Goal: Task Accomplishment & Management: Use online tool/utility

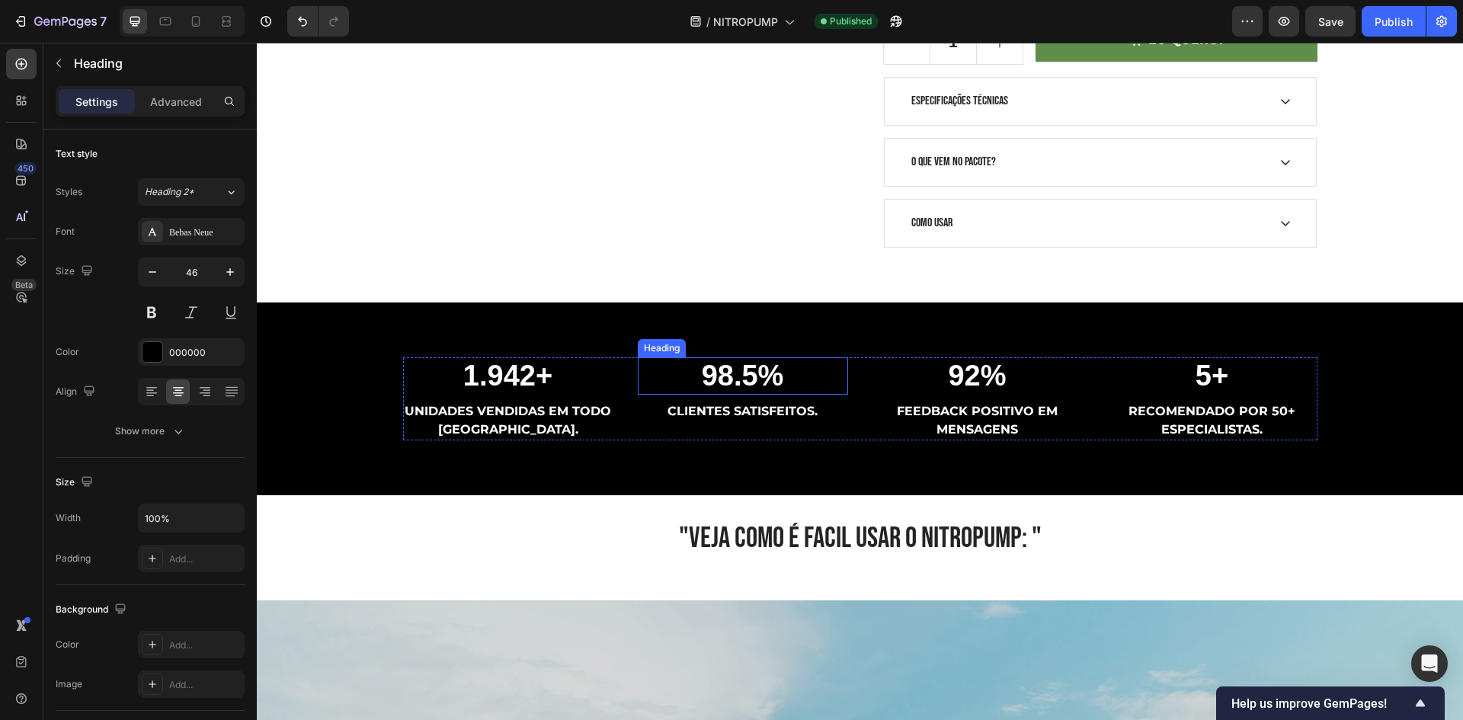
scroll to position [838, 0]
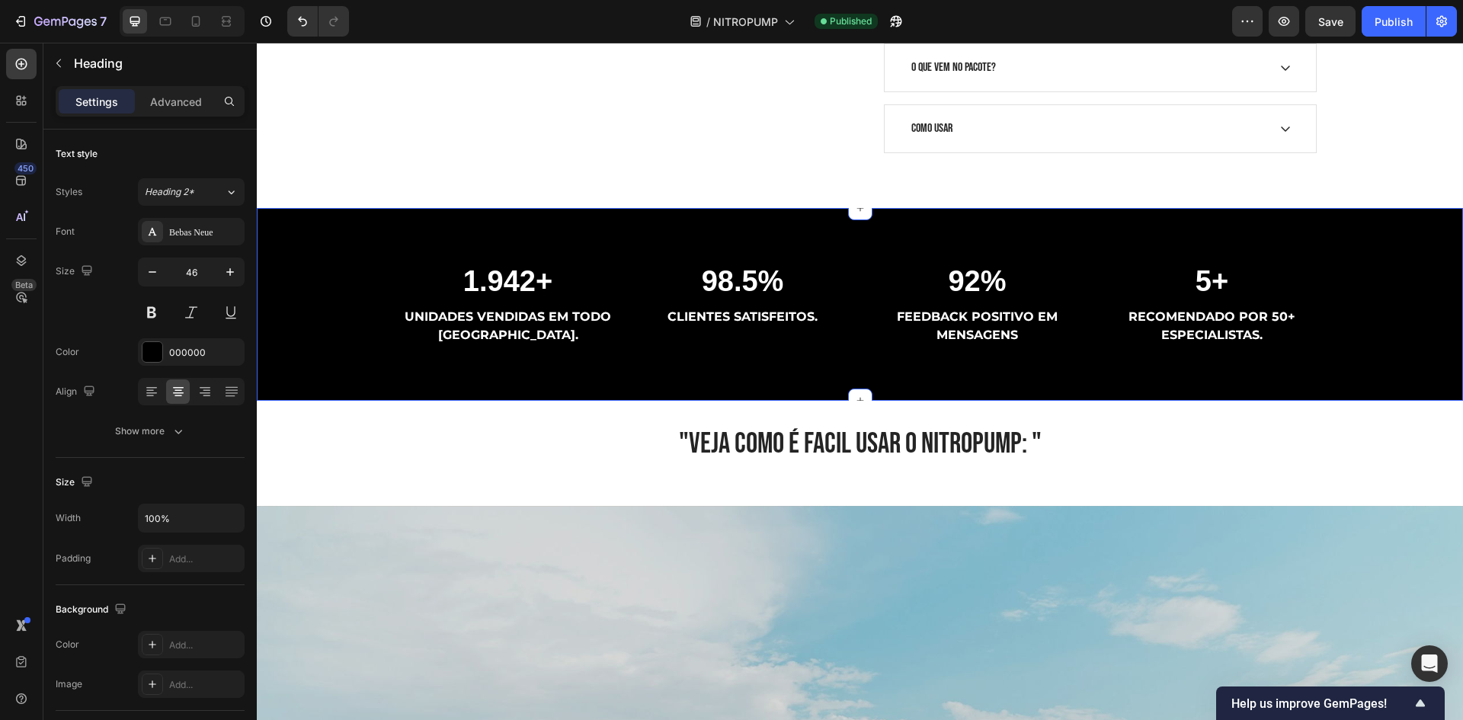
click at [751, 368] on div "1.942+ Heading UNIDADES VENDIDAS EM TODO [GEOGRAPHIC_DATA]. Text block 98.5% He…" at bounding box center [860, 305] width 1206 height 194
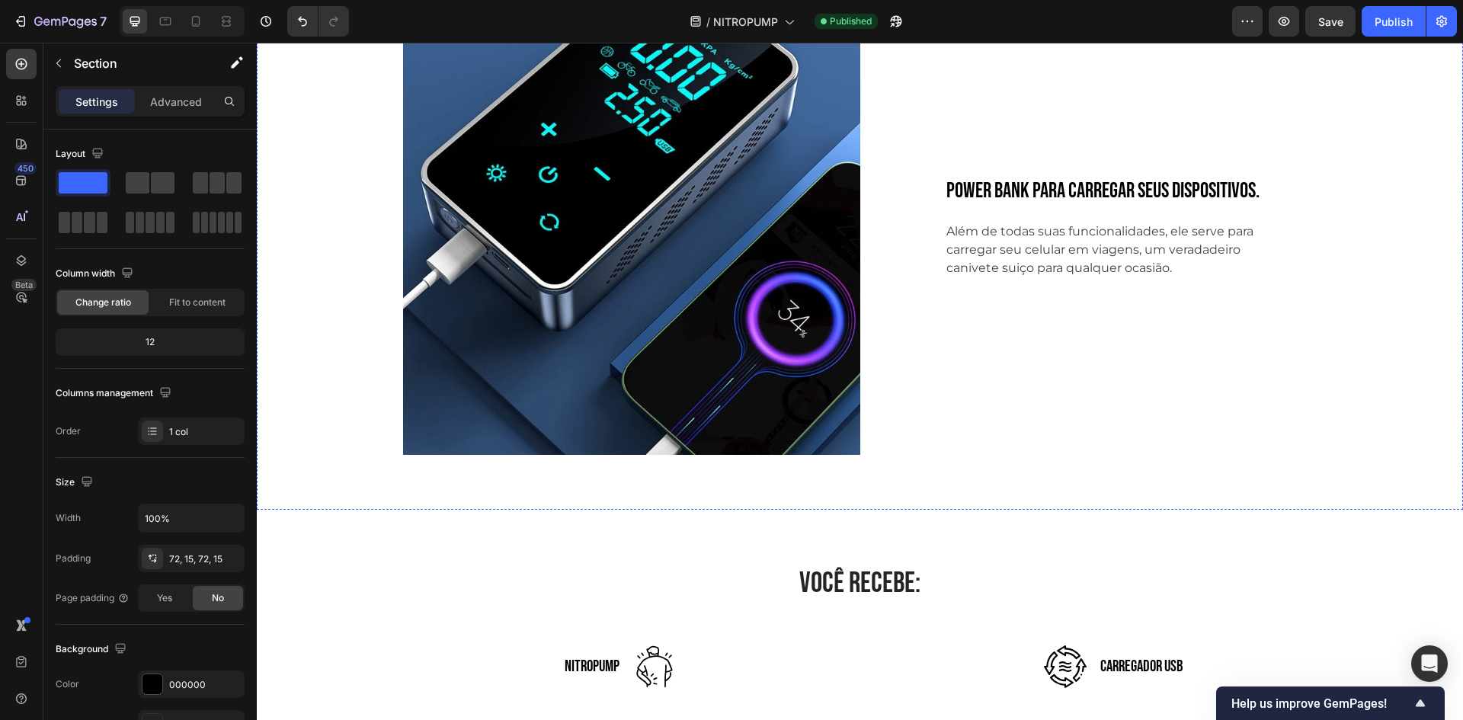
scroll to position [3809, 0]
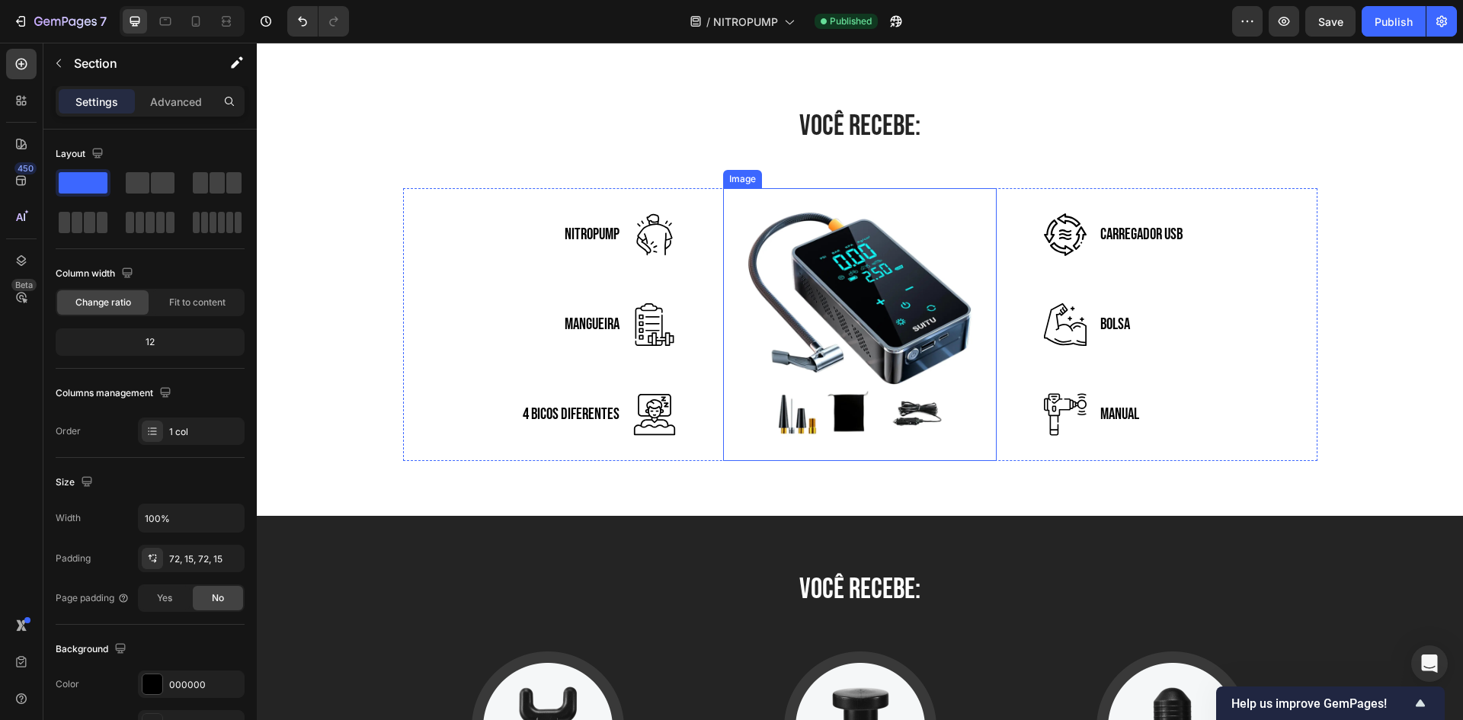
click at [902, 403] on img at bounding box center [859, 324] width 273 height 273
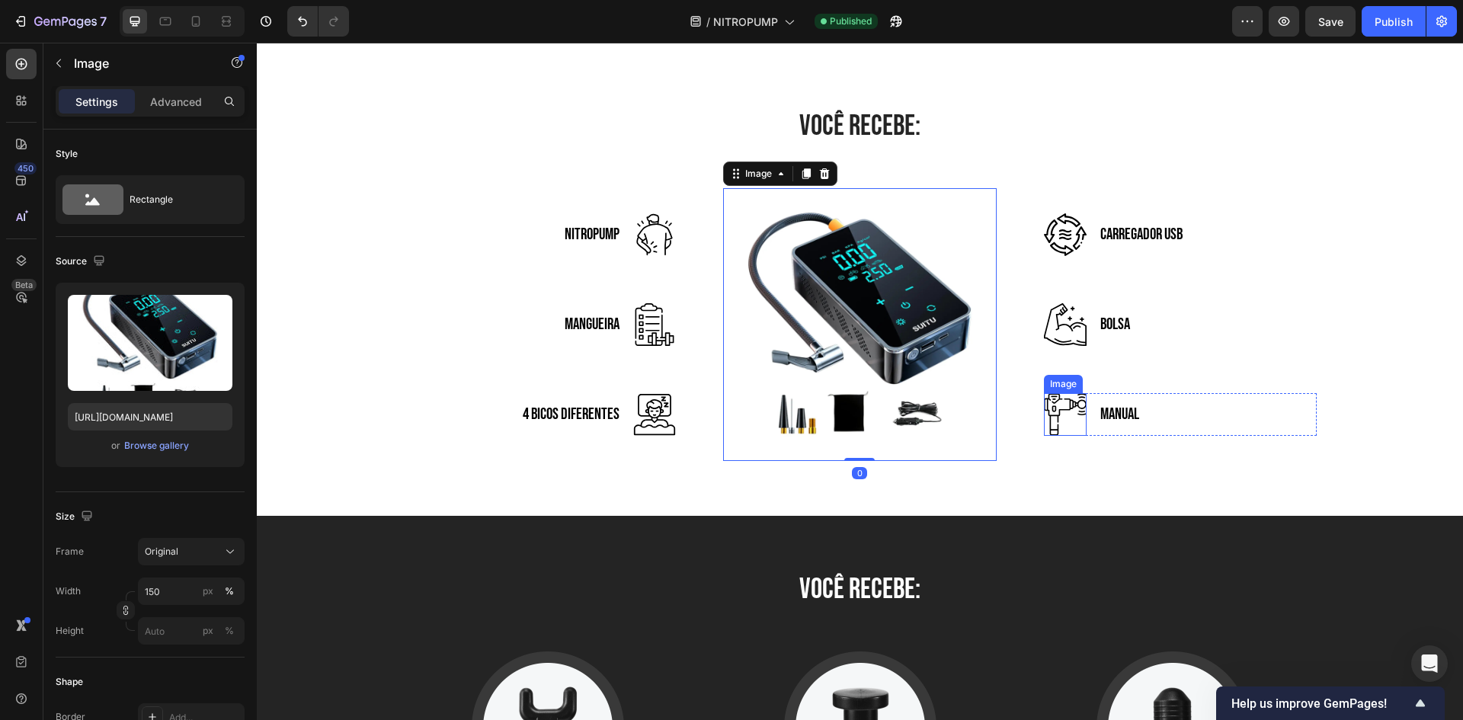
click at [1101, 426] on p "MANUAL" at bounding box center [1119, 414] width 39 height 24
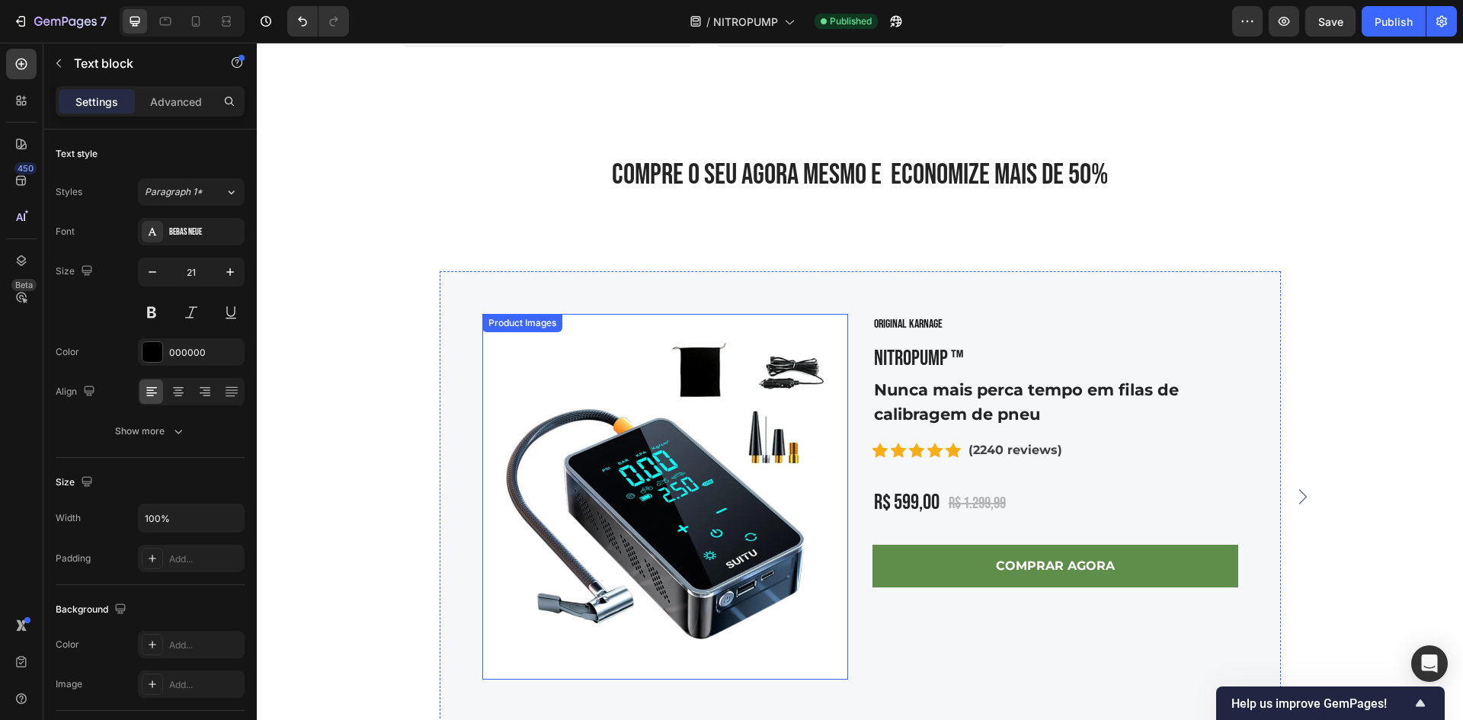
scroll to position [5889, 0]
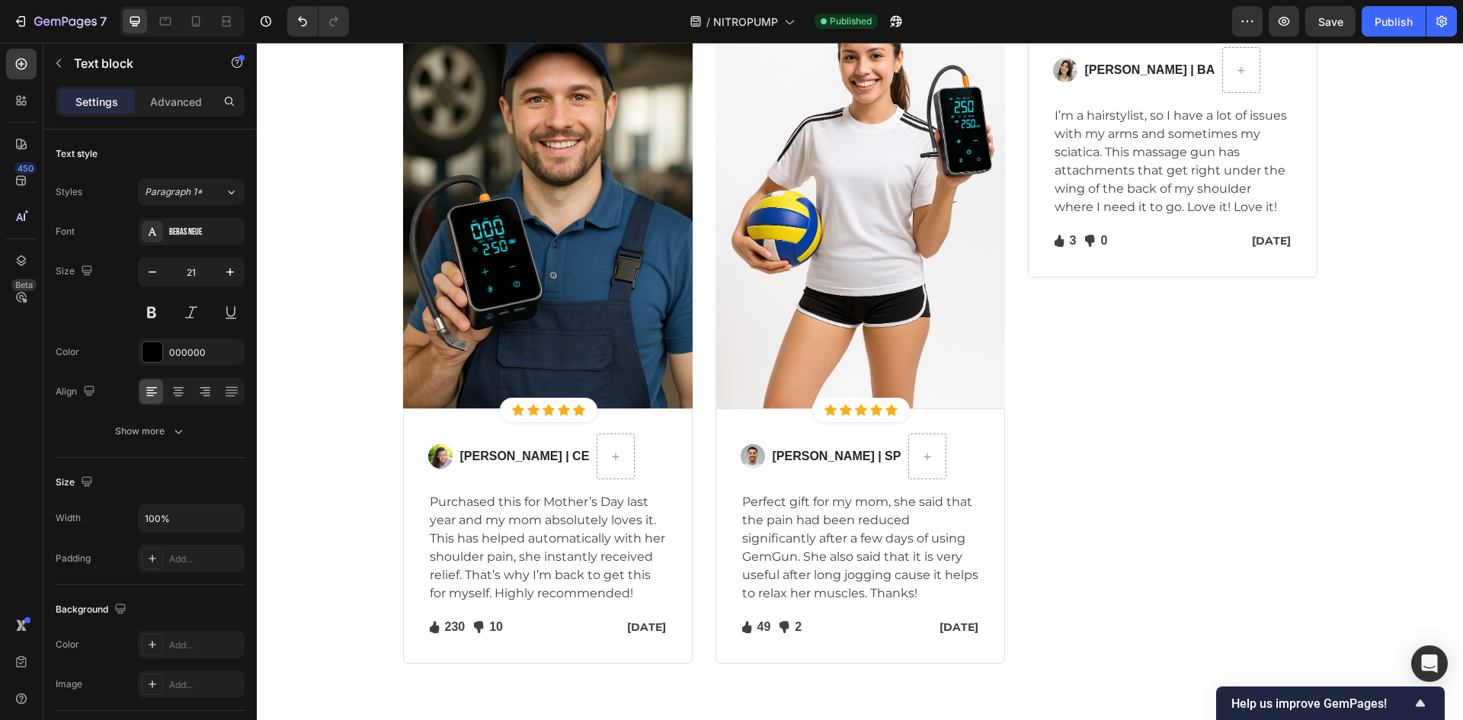
click at [1096, 22] on img at bounding box center [1172, 22] width 289 height 0
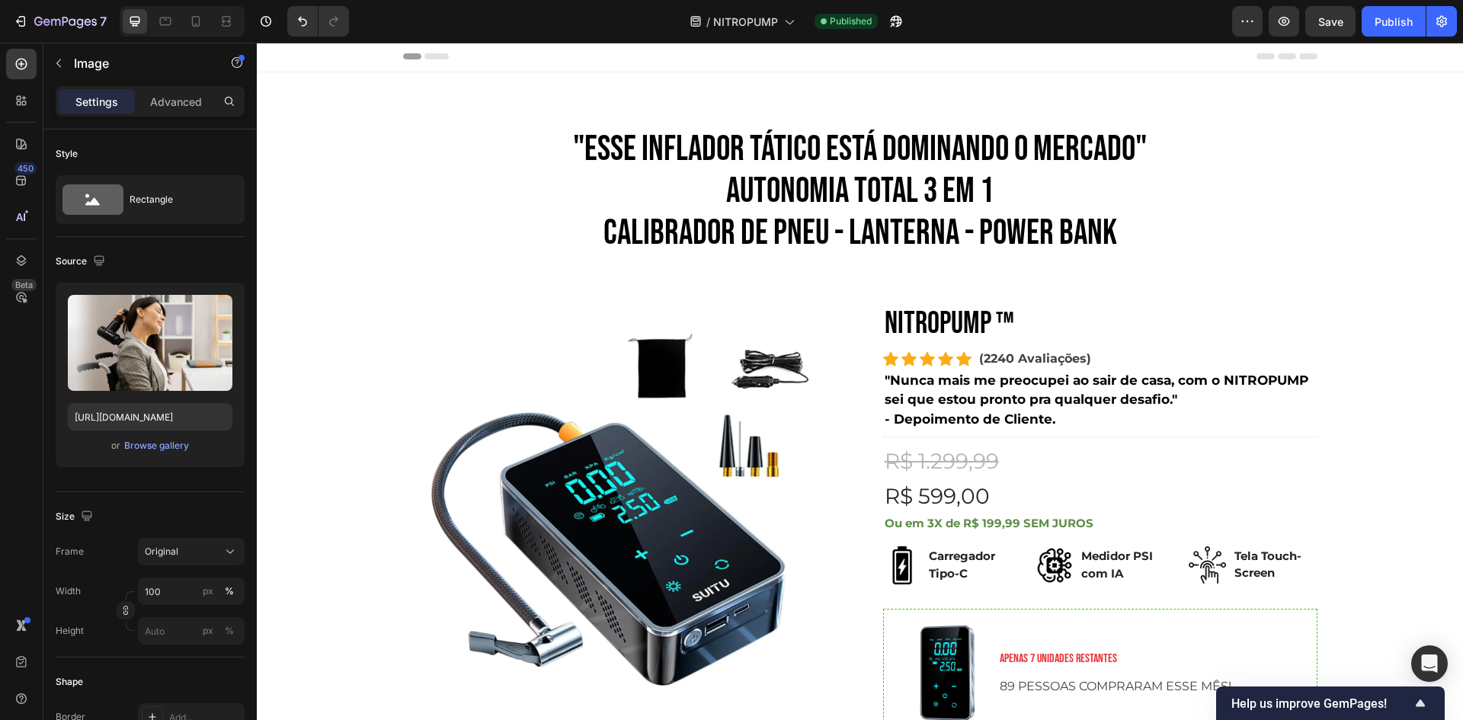
scroll to position [0, 0]
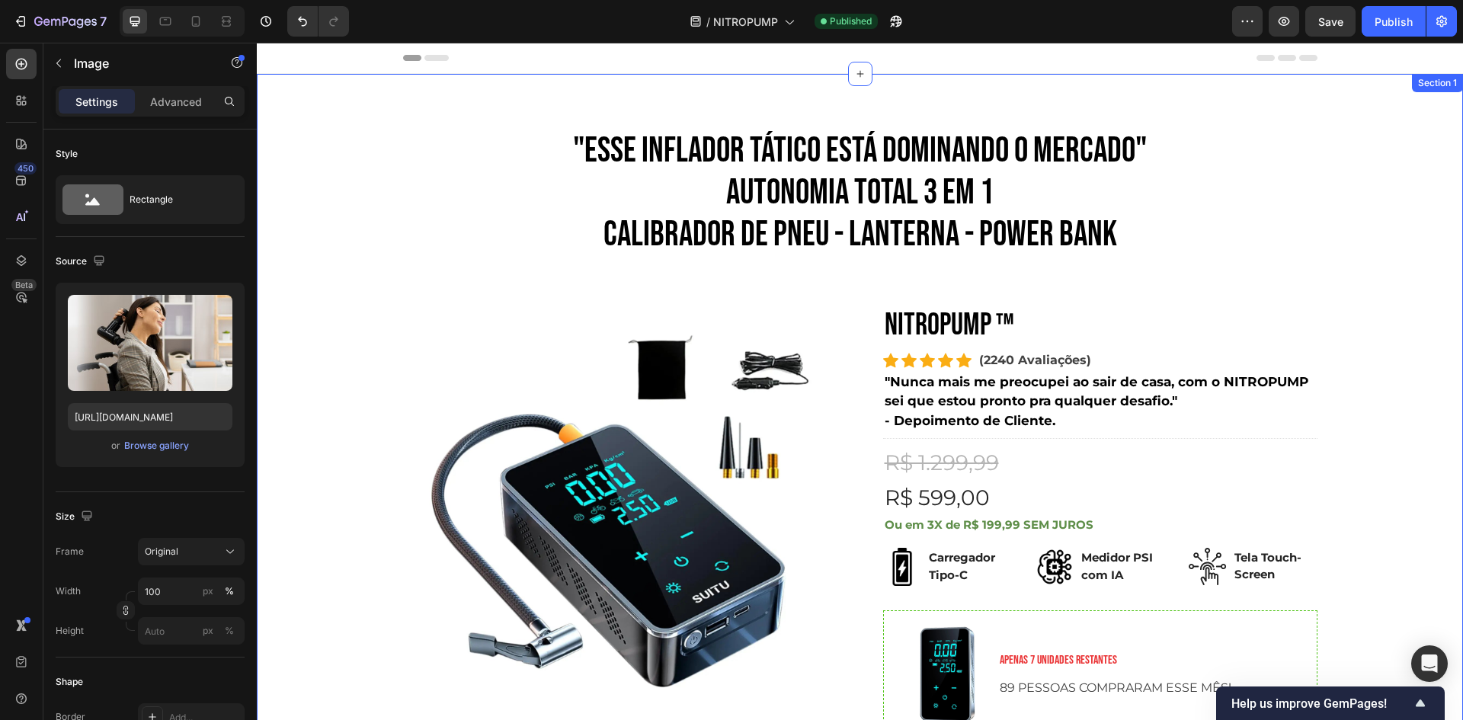
click at [694, 477] on img at bounding box center [620, 518] width 434 height 434
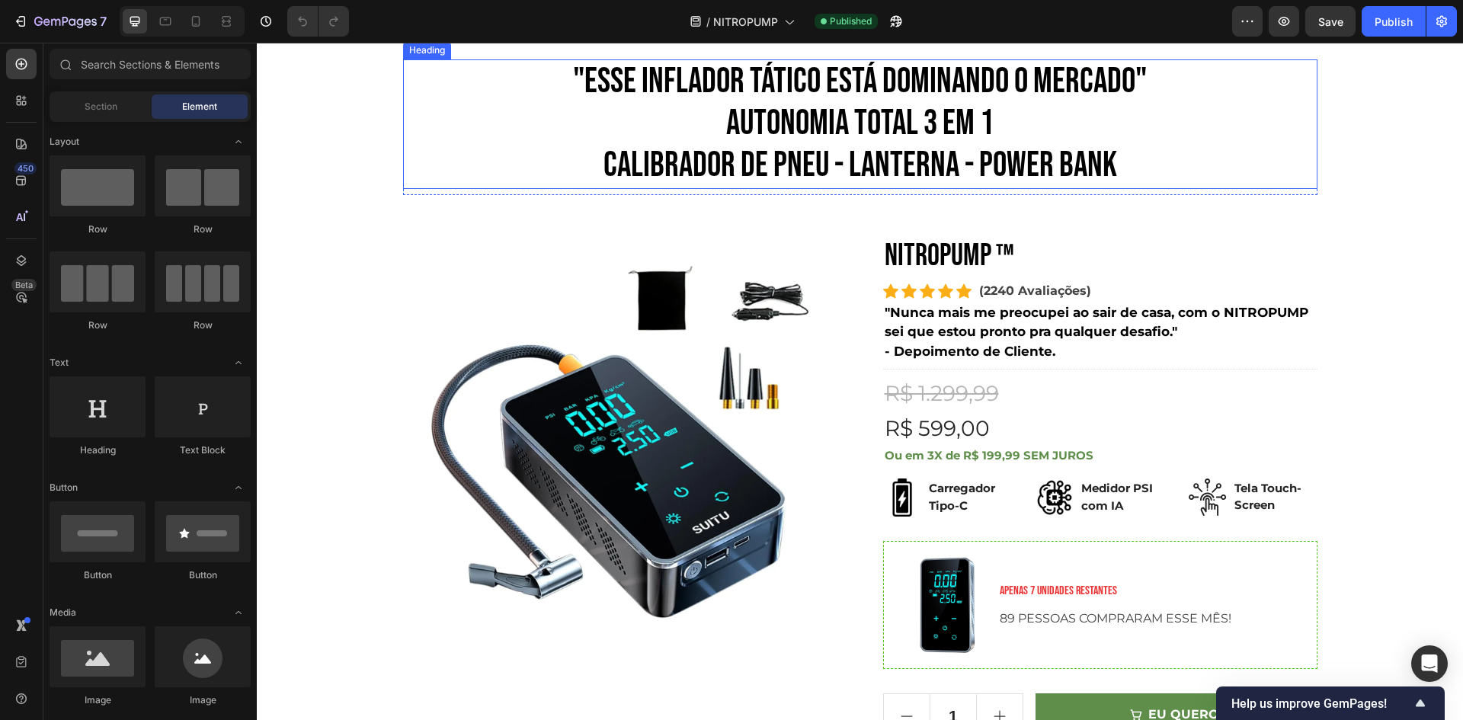
scroll to position [152, 0]
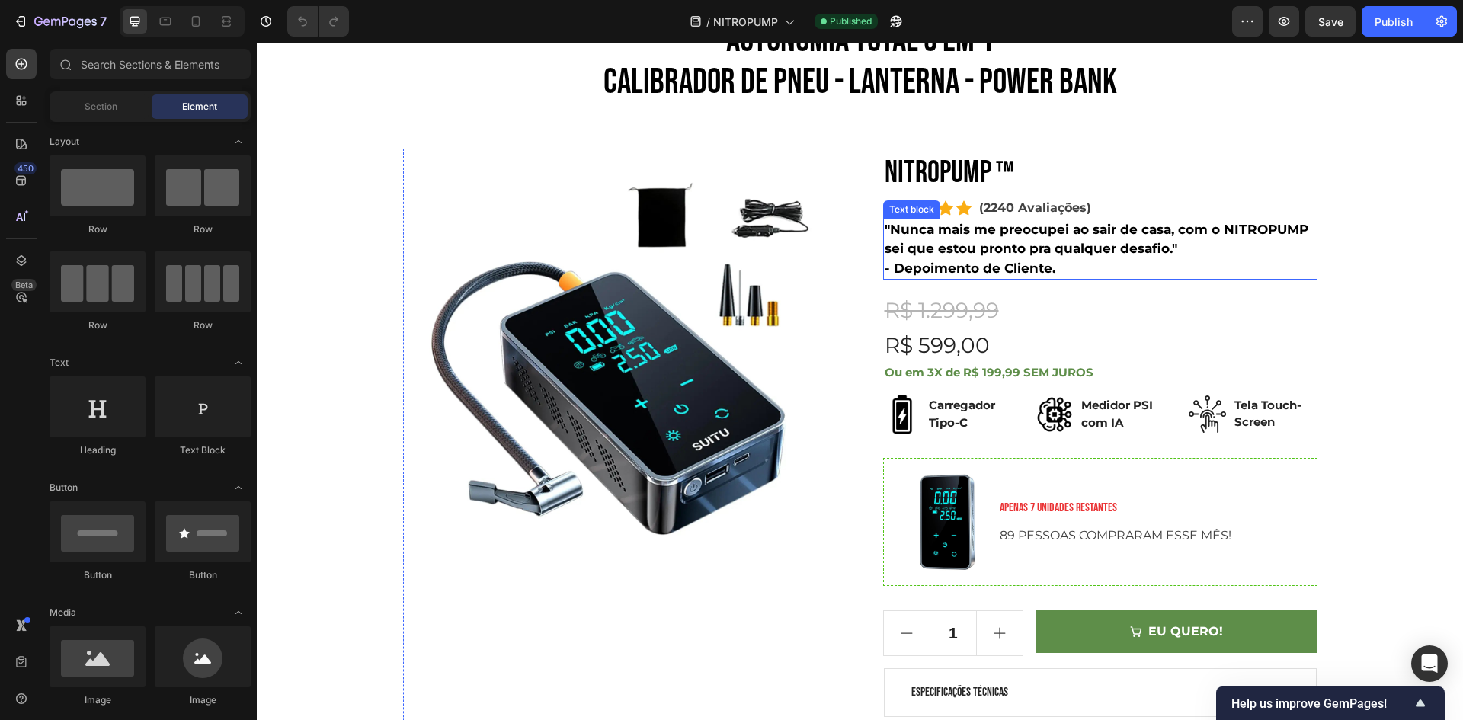
click at [1036, 259] on p "- Depoimento de Cliente." at bounding box center [1099, 269] width 431 height 20
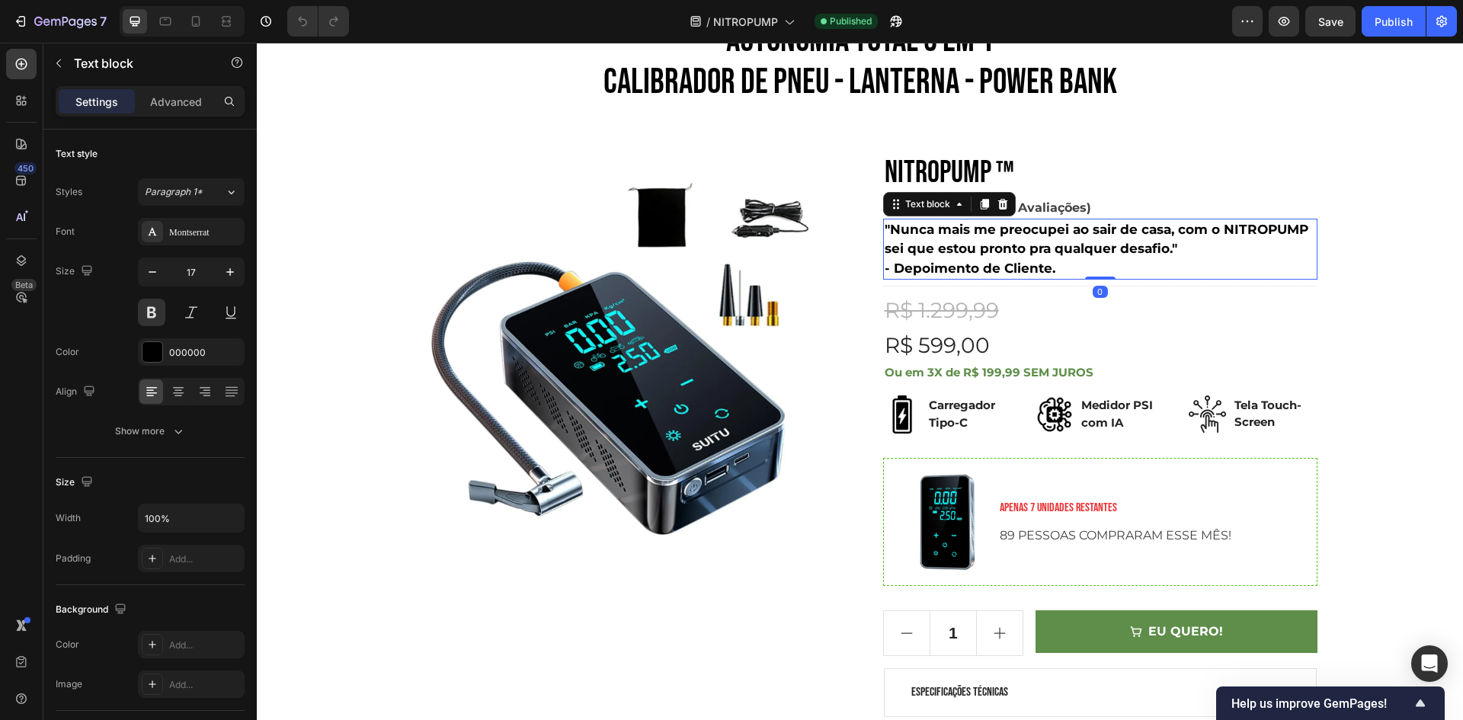
click at [1143, 251] on p ""Nunca mais me preocupei ao sair de casa, com o NITROPUMP sei que estou pronto …" at bounding box center [1099, 239] width 431 height 39
click at [1145, 252] on p ""Nunca mais me preocupei ao sair de casa, com o NITROPUMP sei que estou pronto …" at bounding box center [1099, 239] width 431 height 39
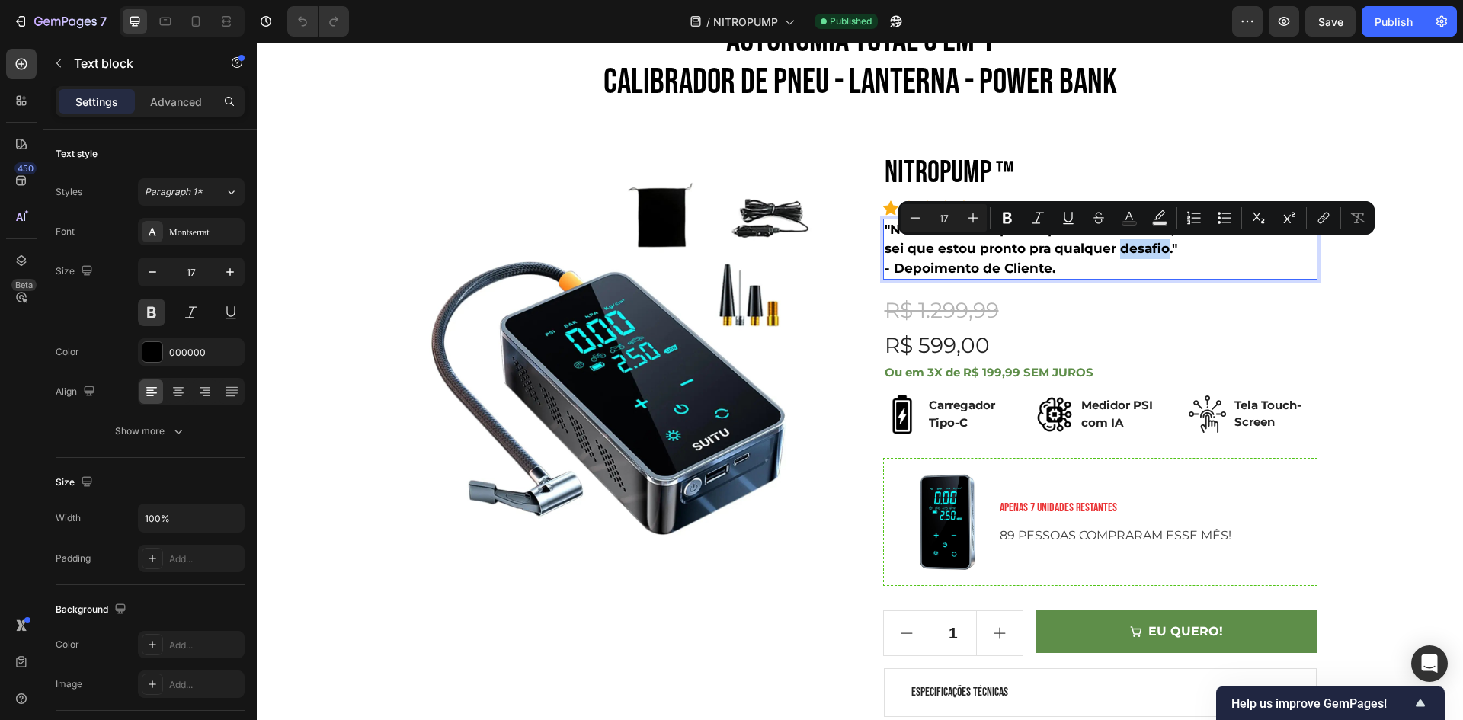
click at [1157, 253] on p ""Nunca mais me preocupei ao sair de casa, com o NITROPUMP sei que estou pronto …" at bounding box center [1099, 239] width 431 height 39
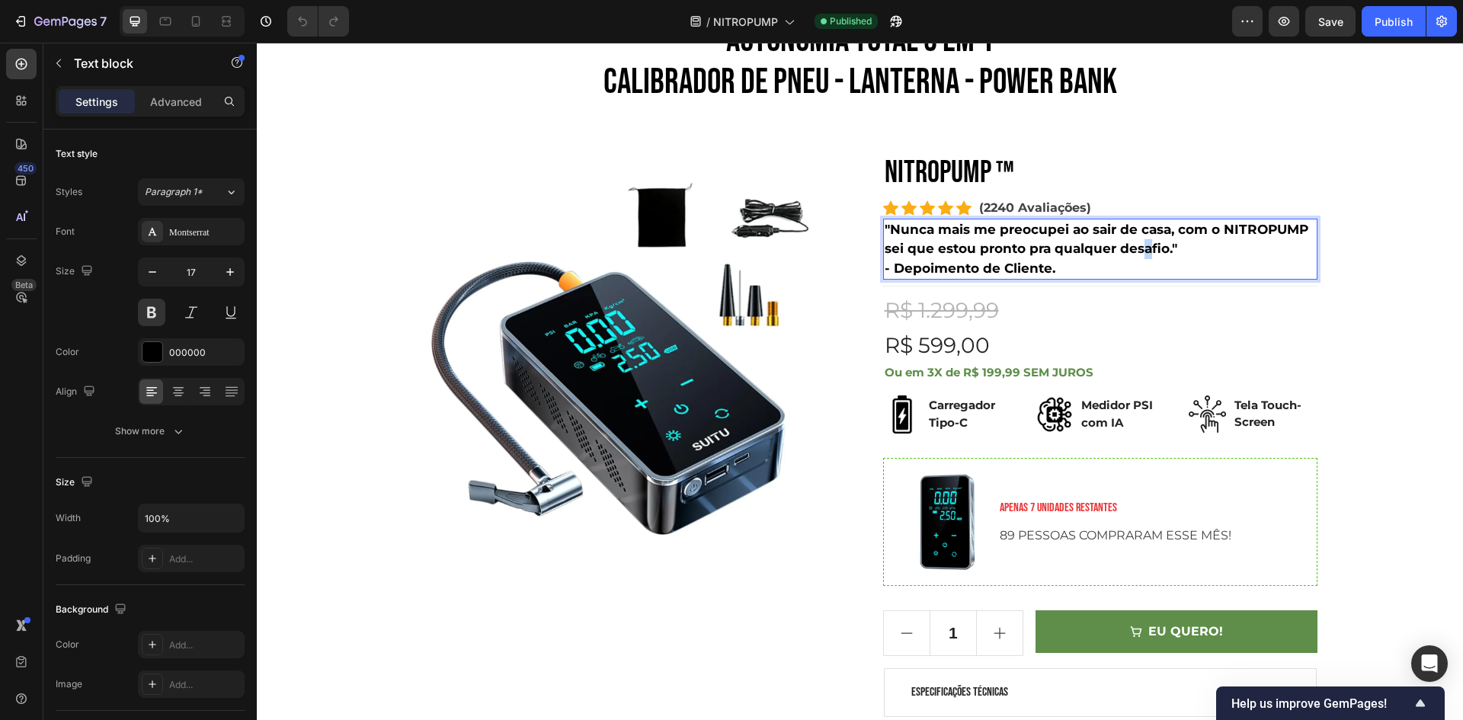
click at [1134, 247] on p ""Nunca mais me preocupei ao sair de casa, com o NITROPUMP sei que estou pronto …" at bounding box center [1099, 239] width 431 height 39
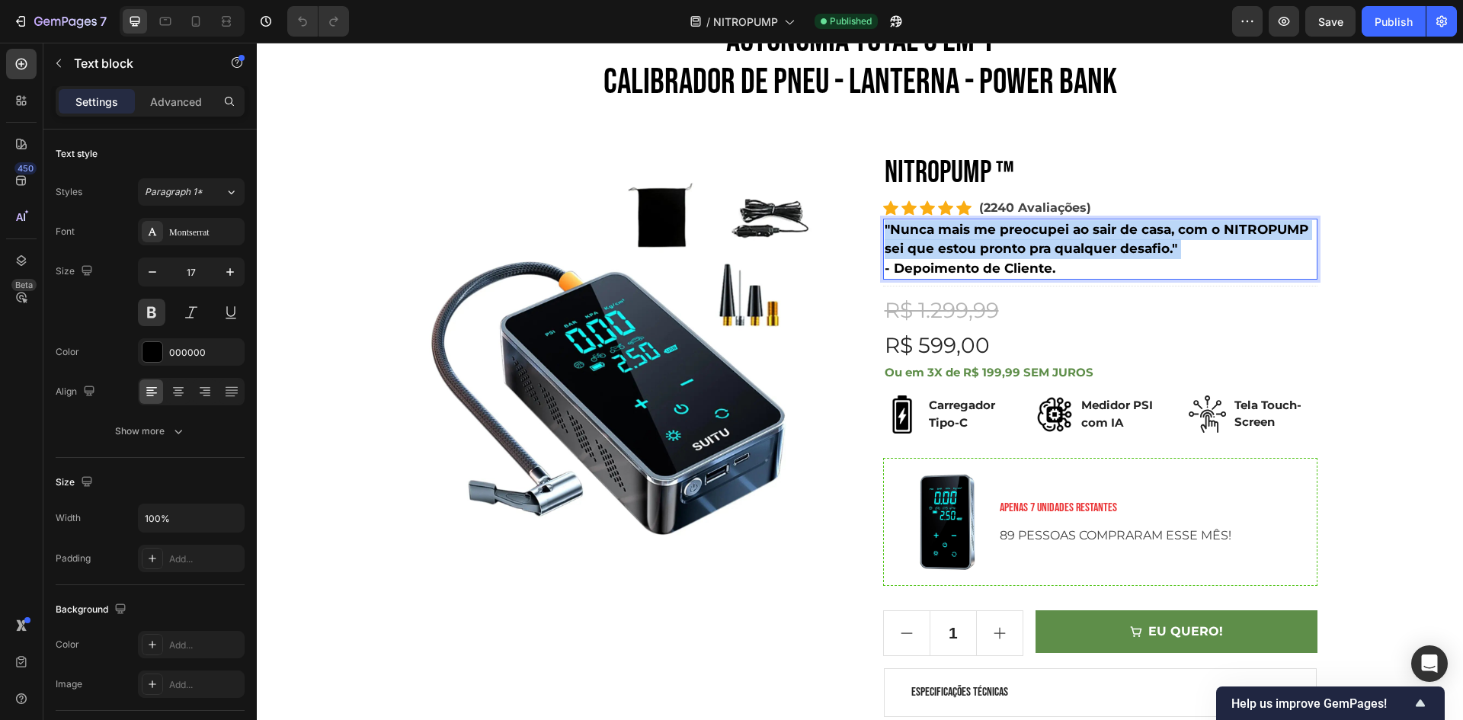
click at [1134, 247] on p ""Nunca mais me preocupei ao sair de casa, com o NITROPUMP sei que estou pronto …" at bounding box center [1099, 239] width 431 height 39
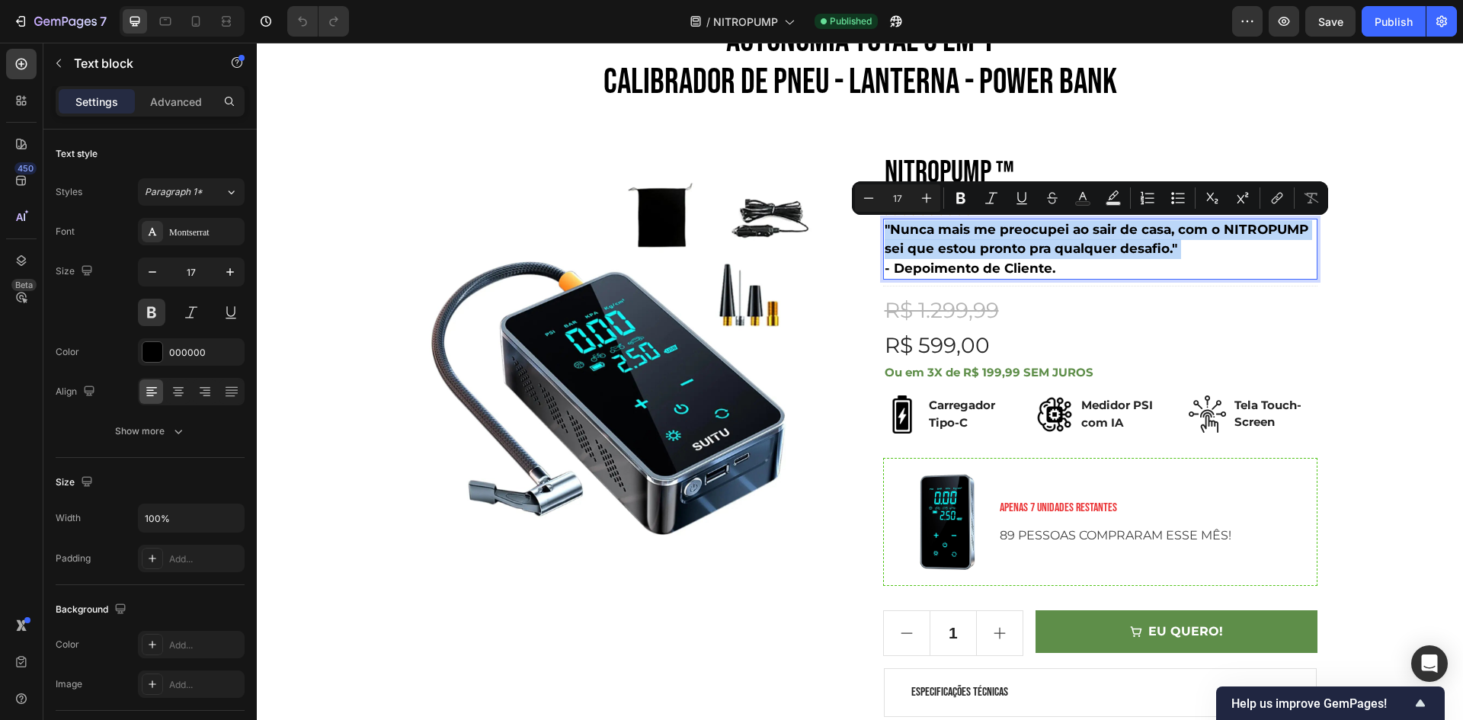
click at [1166, 255] on p ""Nunca mais me preocupei ao sair de casa, com o NITROPUMP sei que estou pronto …" at bounding box center [1099, 239] width 431 height 39
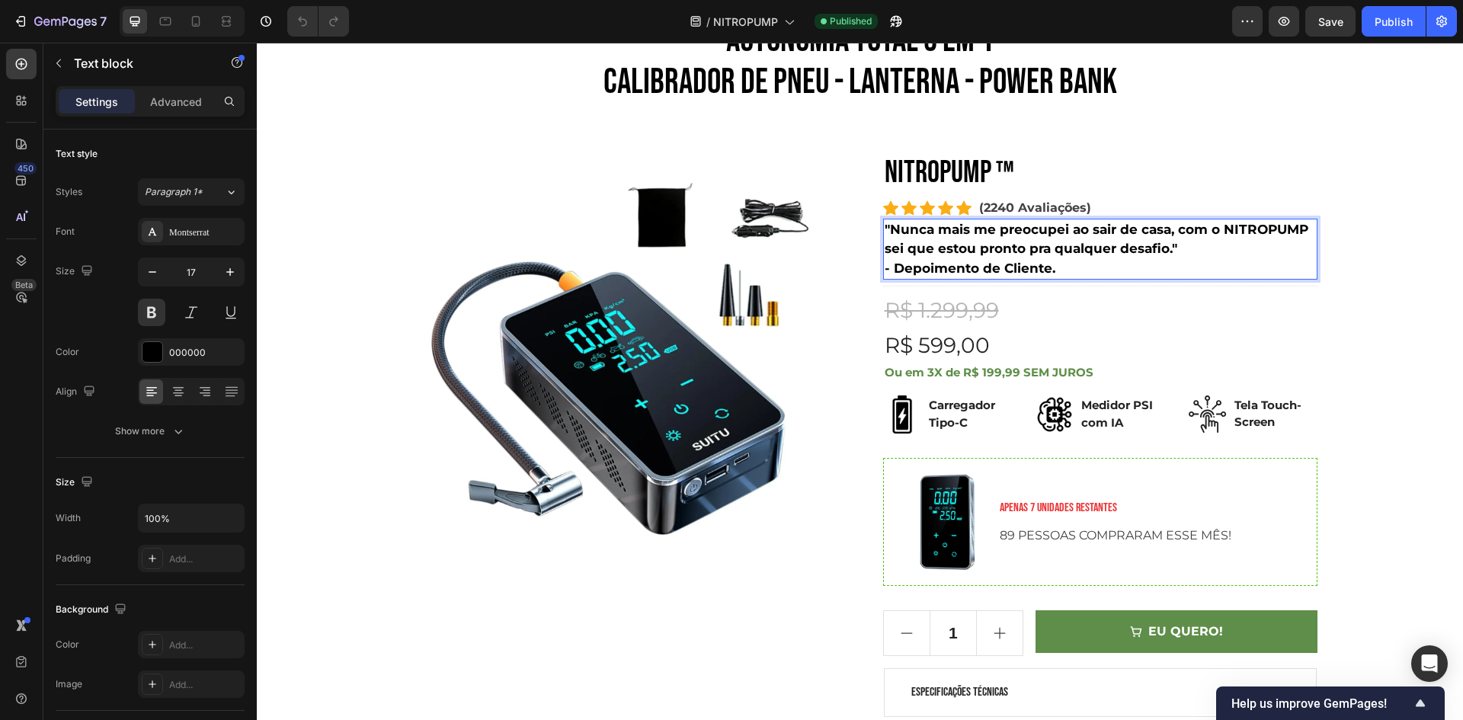
click at [1242, 239] on p ""Nunca mais me preocupei ao sair de casa, com o NITROPUMP sei que estou pronto …" at bounding box center [1099, 239] width 431 height 39
click at [1150, 251] on p ""Nunca mais me preocupei ao sair de casa, com o NITROPUMP sei que estou pronto …" at bounding box center [1099, 239] width 431 height 39
click at [1207, 248] on p ""Nunca mais me preocupei ao sair de casa, com o NITROPUMP sei que estou pronto …" at bounding box center [1099, 239] width 431 height 39
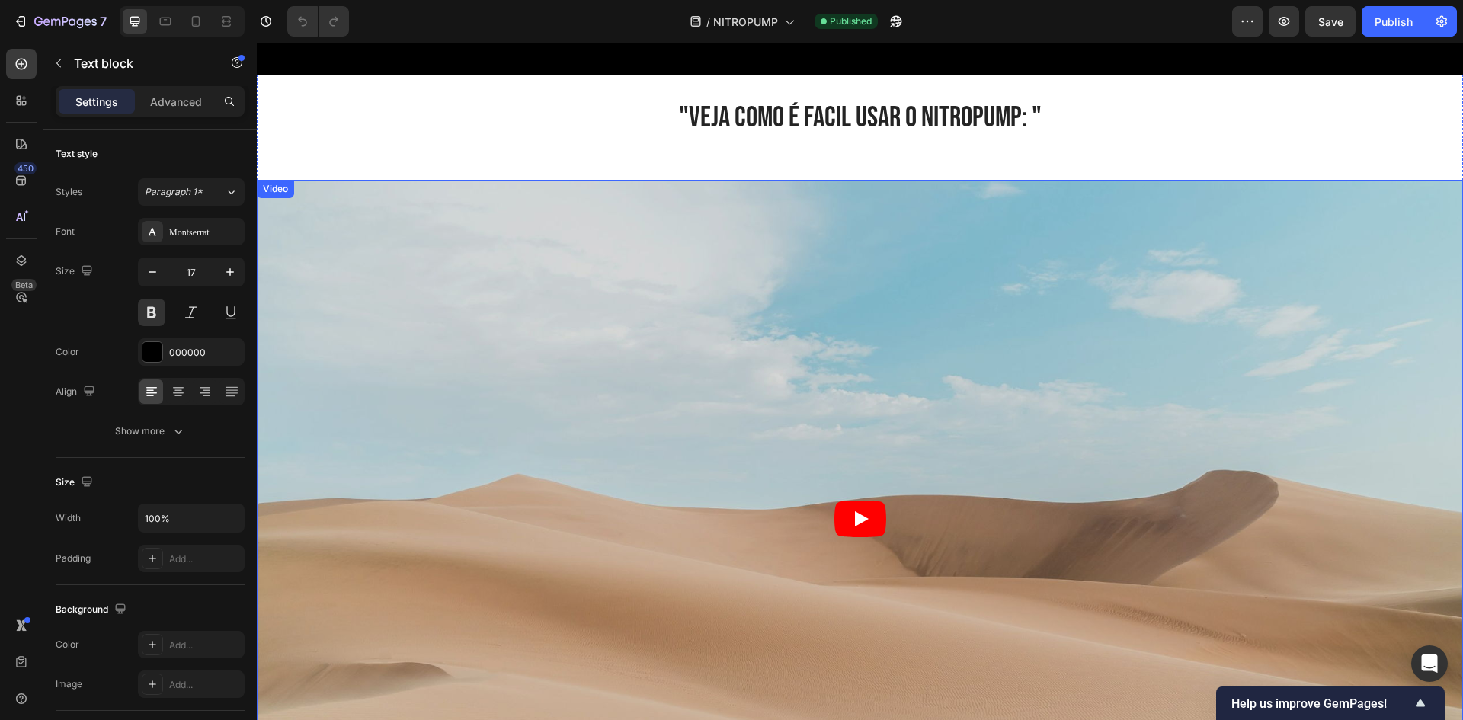
scroll to position [1295, 0]
